Goal: Navigation & Orientation: Find specific page/section

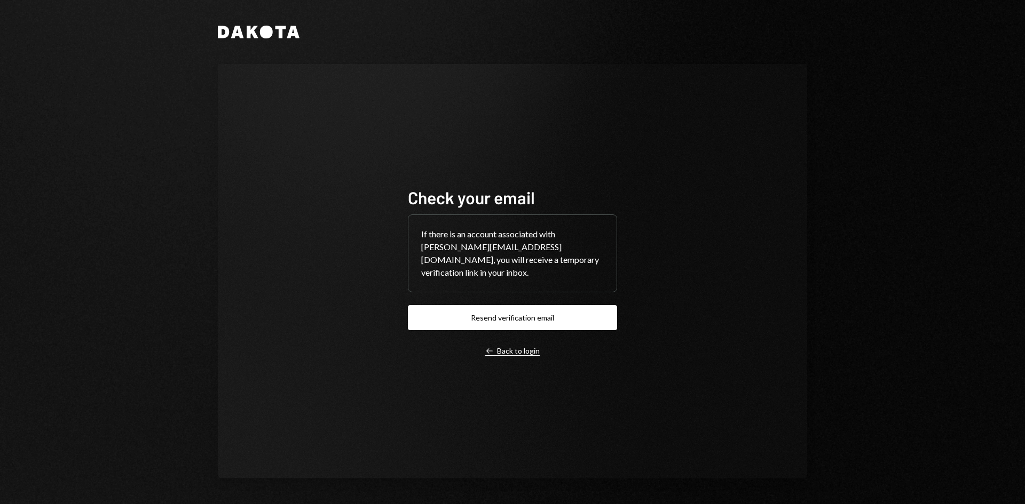
click at [527, 352] on div "Left Arrow Back to login" at bounding box center [512, 351] width 54 height 10
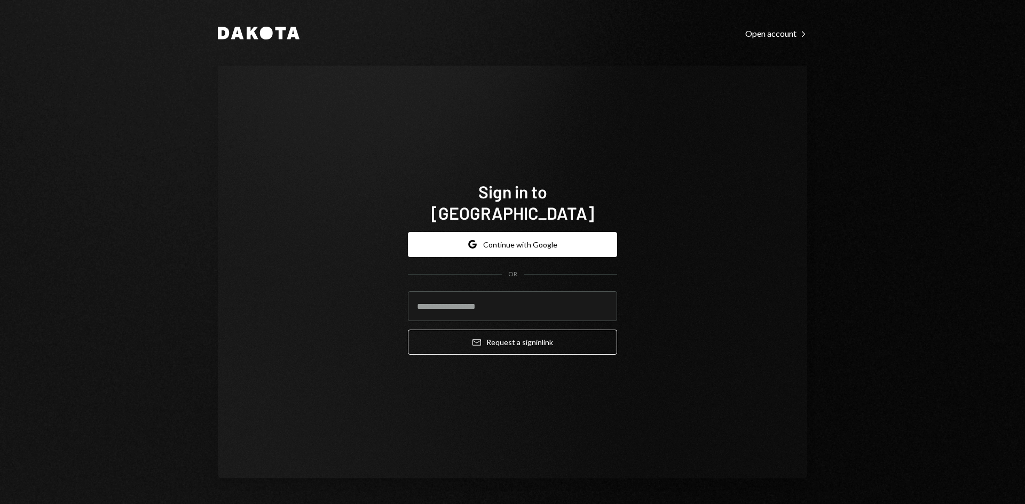
type input "**********"
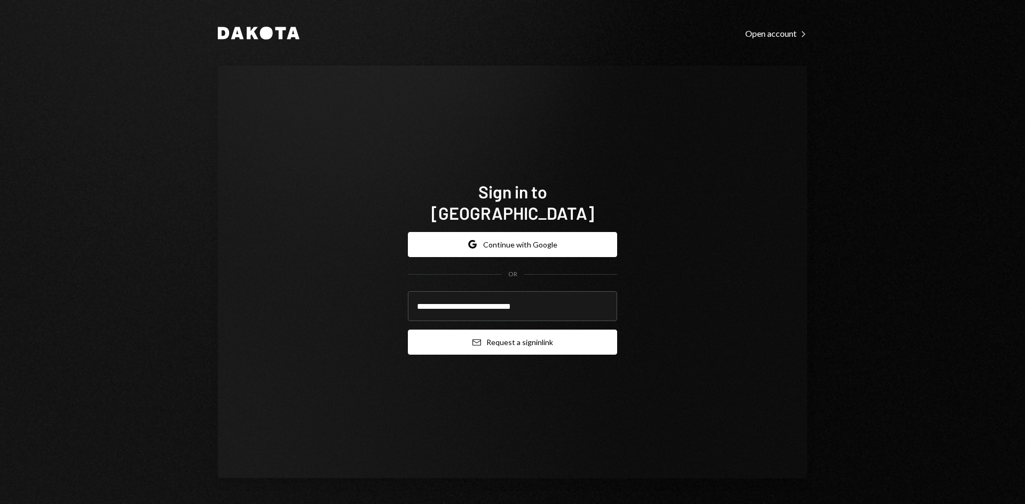
click at [542, 336] on button "Email Request a sign in link" at bounding box center [512, 342] width 209 height 25
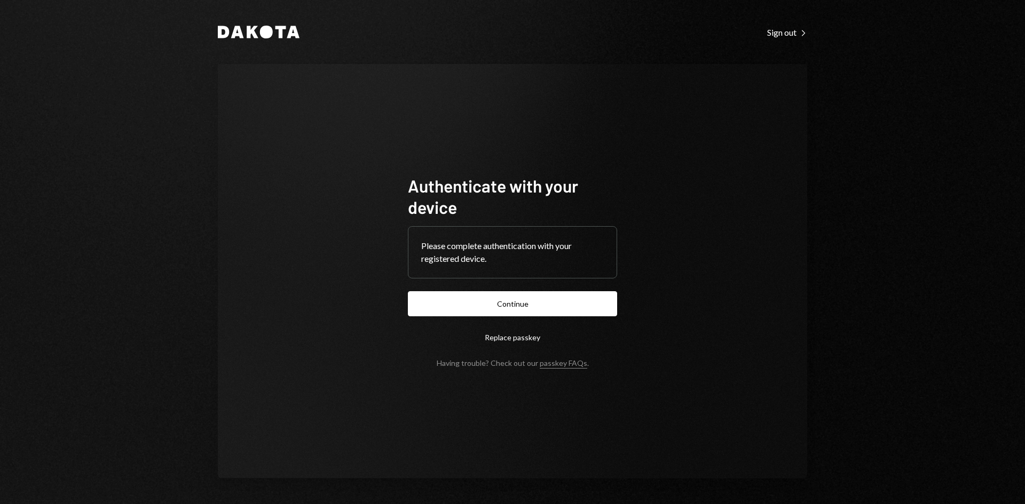
click at [572, 300] on button "Continue" at bounding box center [512, 303] width 209 height 25
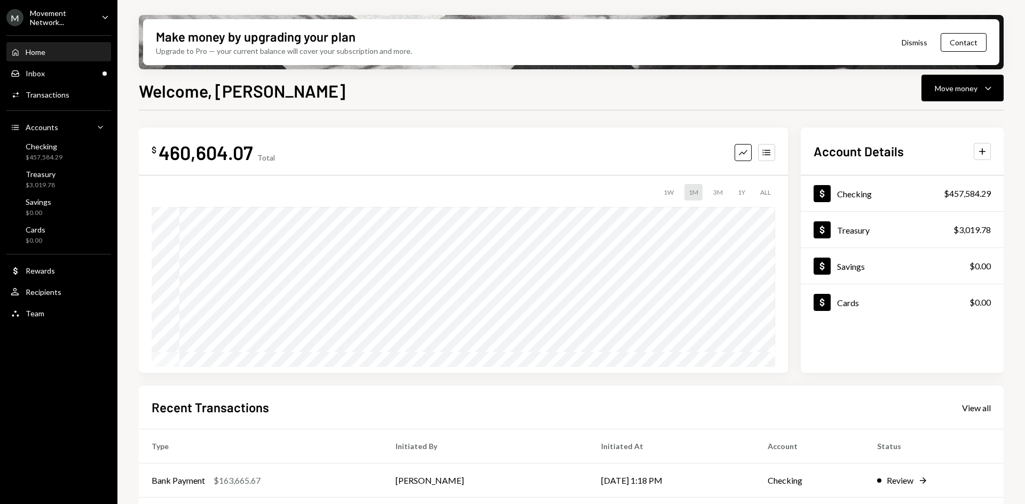
click at [59, 13] on div "Movement Network..." at bounding box center [61, 18] width 63 height 18
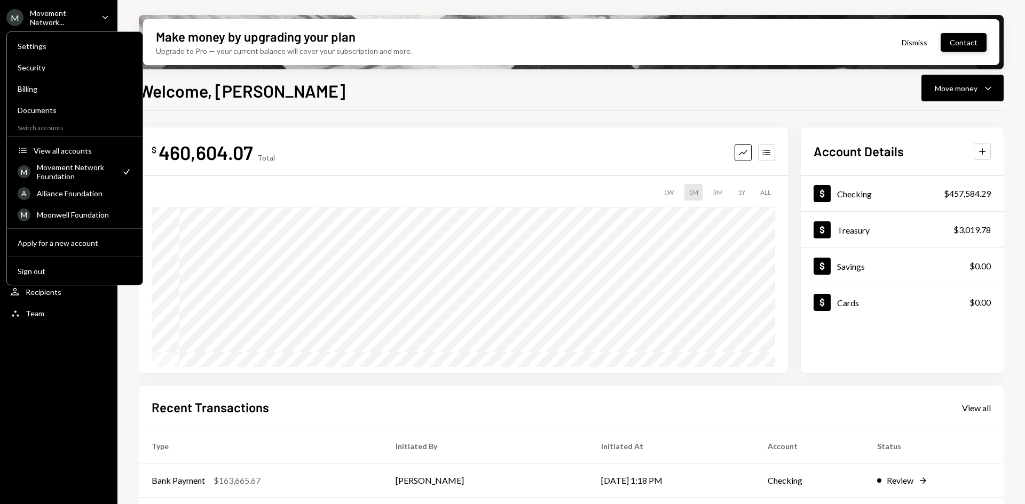
click at [959, 41] on button "Contact" at bounding box center [963, 42] width 46 height 19
